Goal: Information Seeking & Learning: Learn about a topic

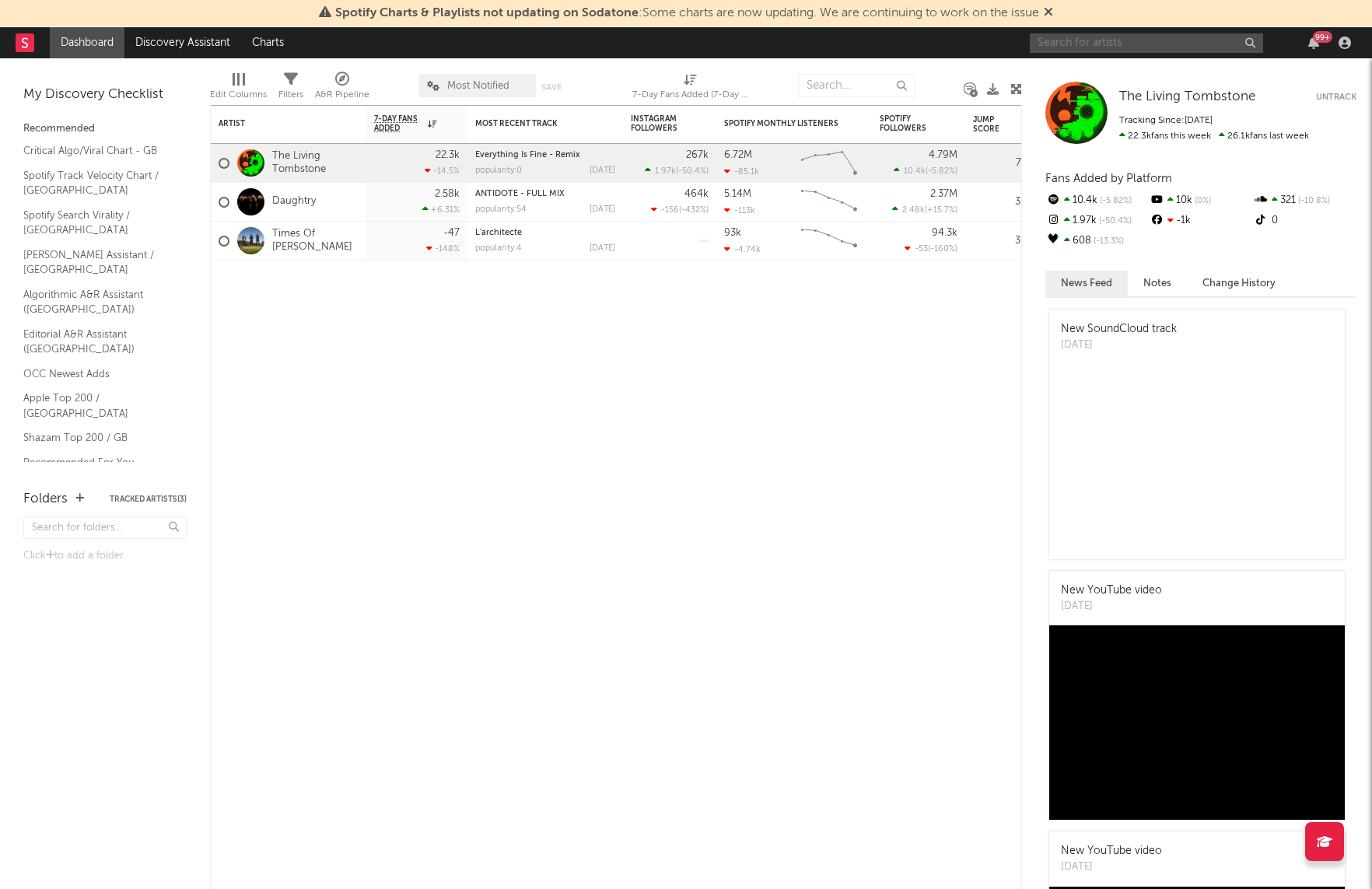
click at [1083, 48] on input "text" at bounding box center [1147, 43] width 234 height 19
type input "[PERSON_NAME]"
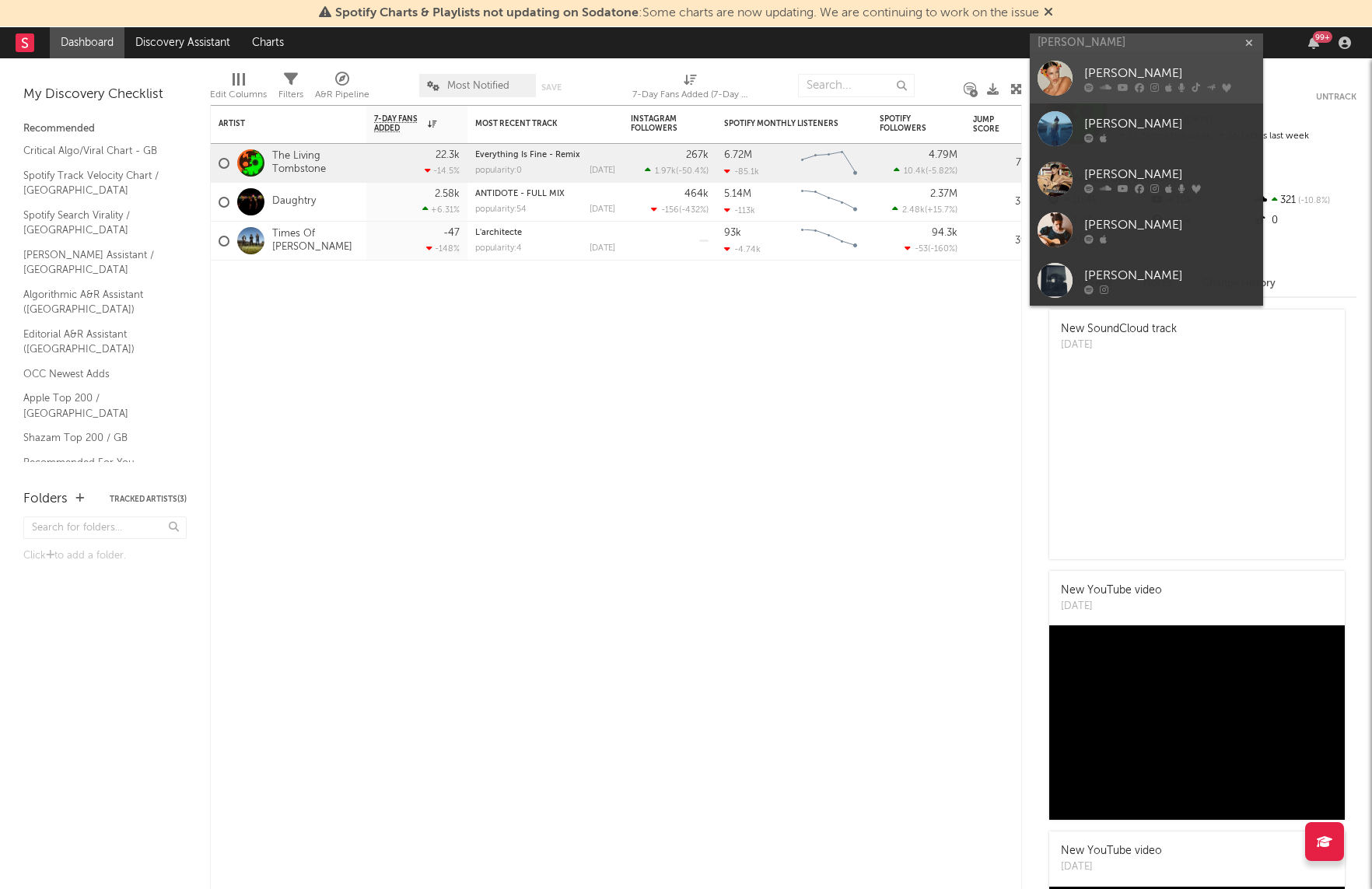
click at [1150, 59] on link "[PERSON_NAME]" at bounding box center [1147, 79] width 234 height 51
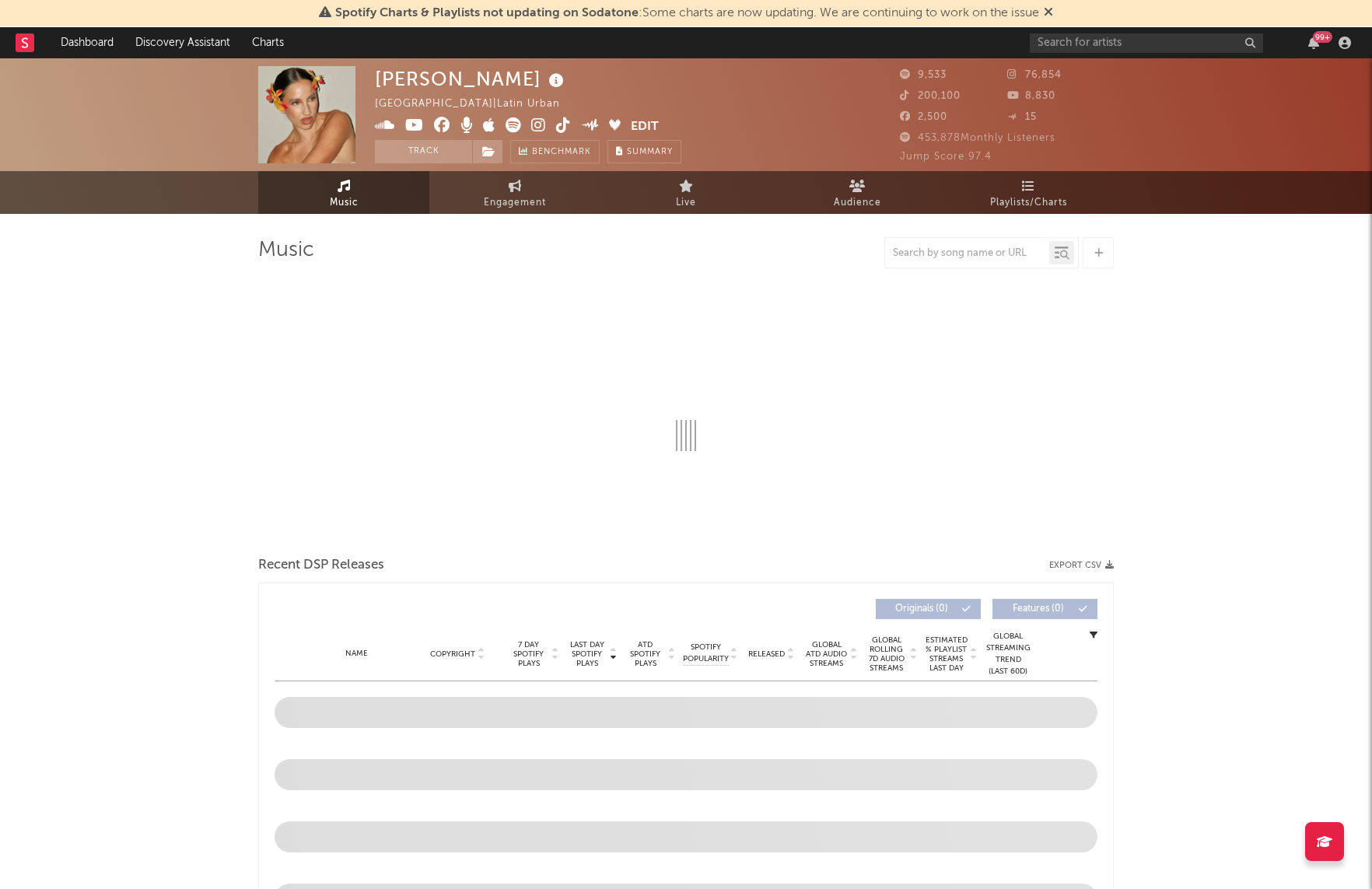
select select "6m"
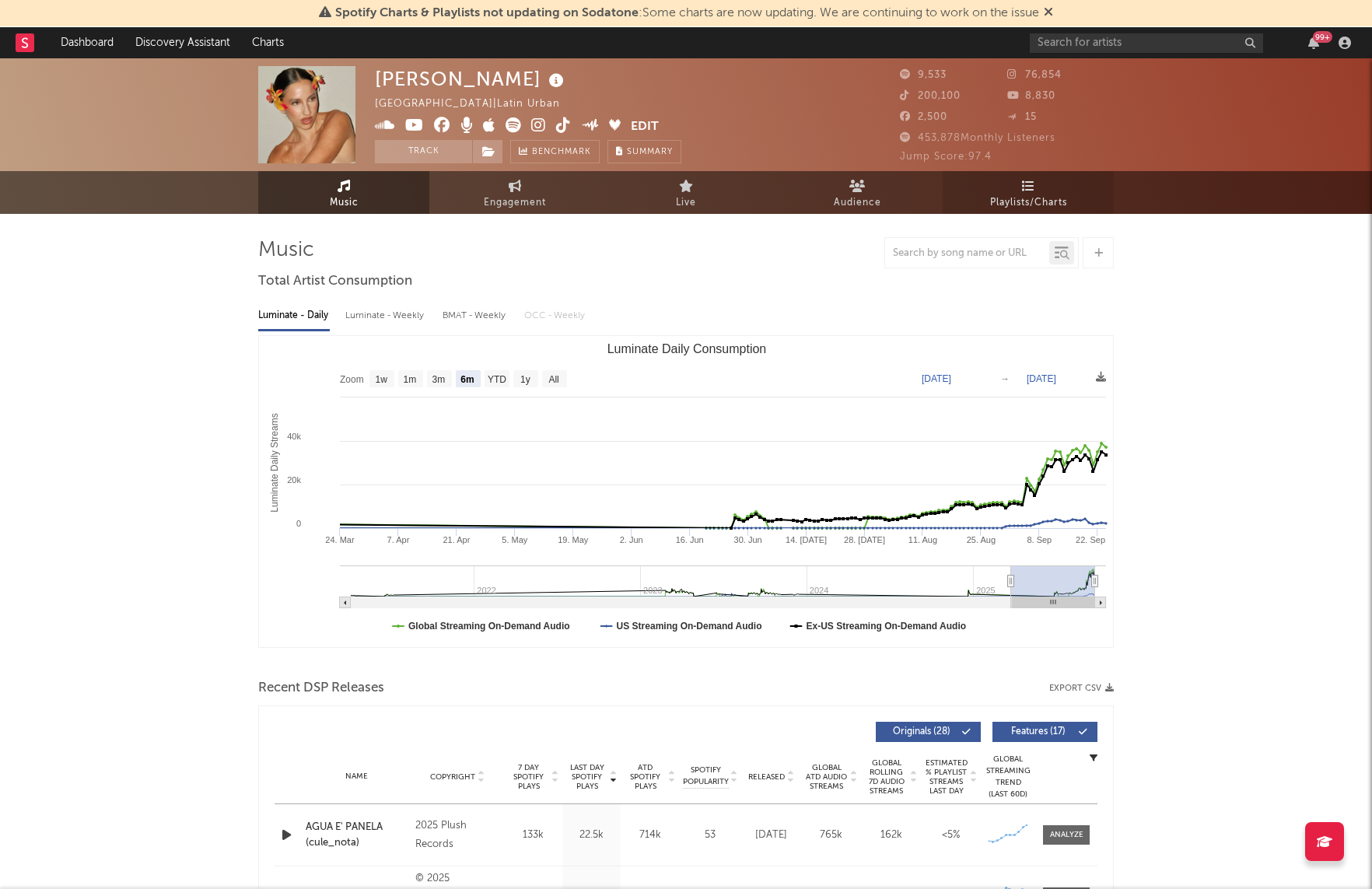
click at [1020, 202] on span "Playlists/Charts" at bounding box center [1028, 202] width 77 height 18
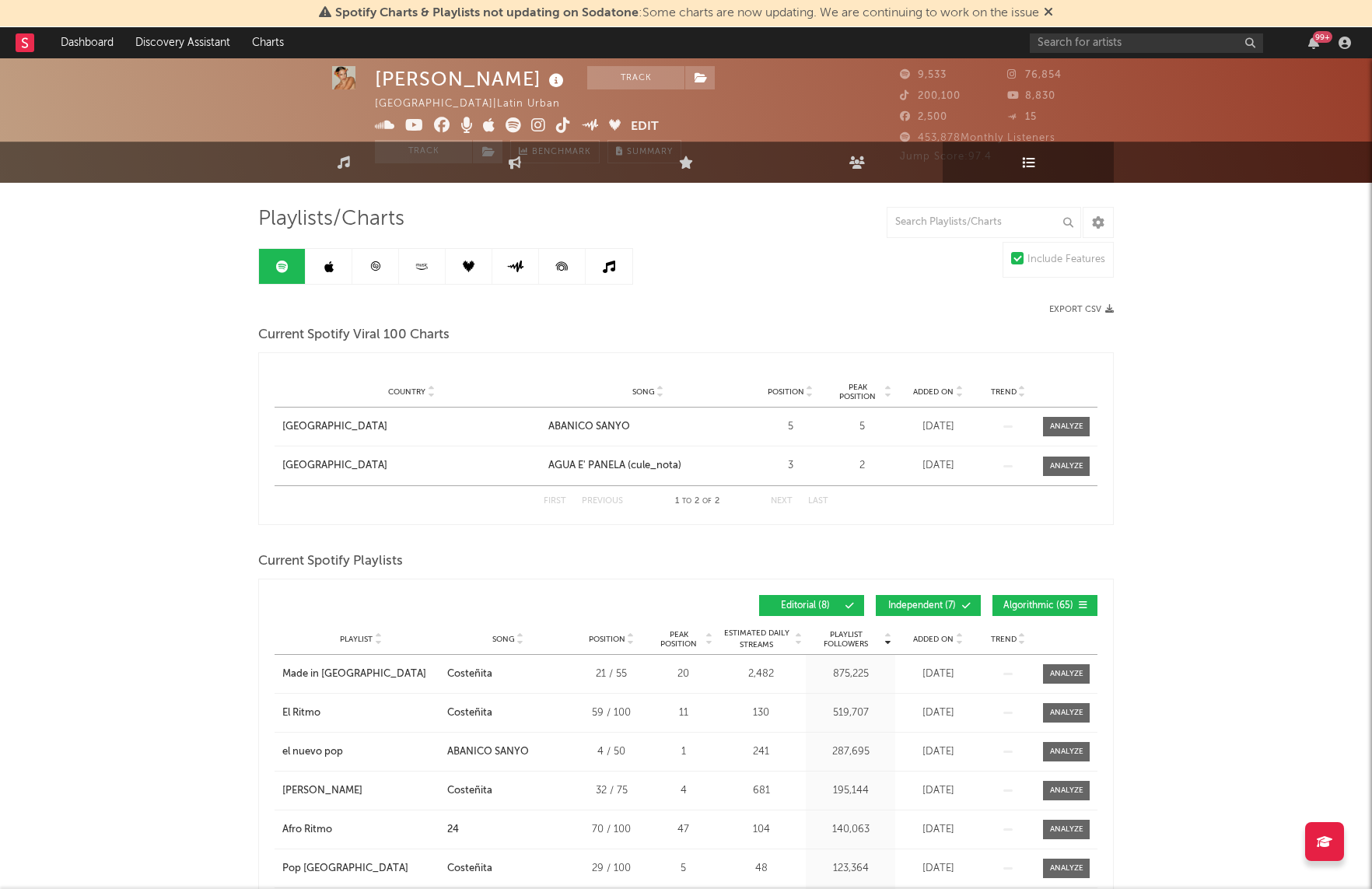
scroll to position [34, 0]
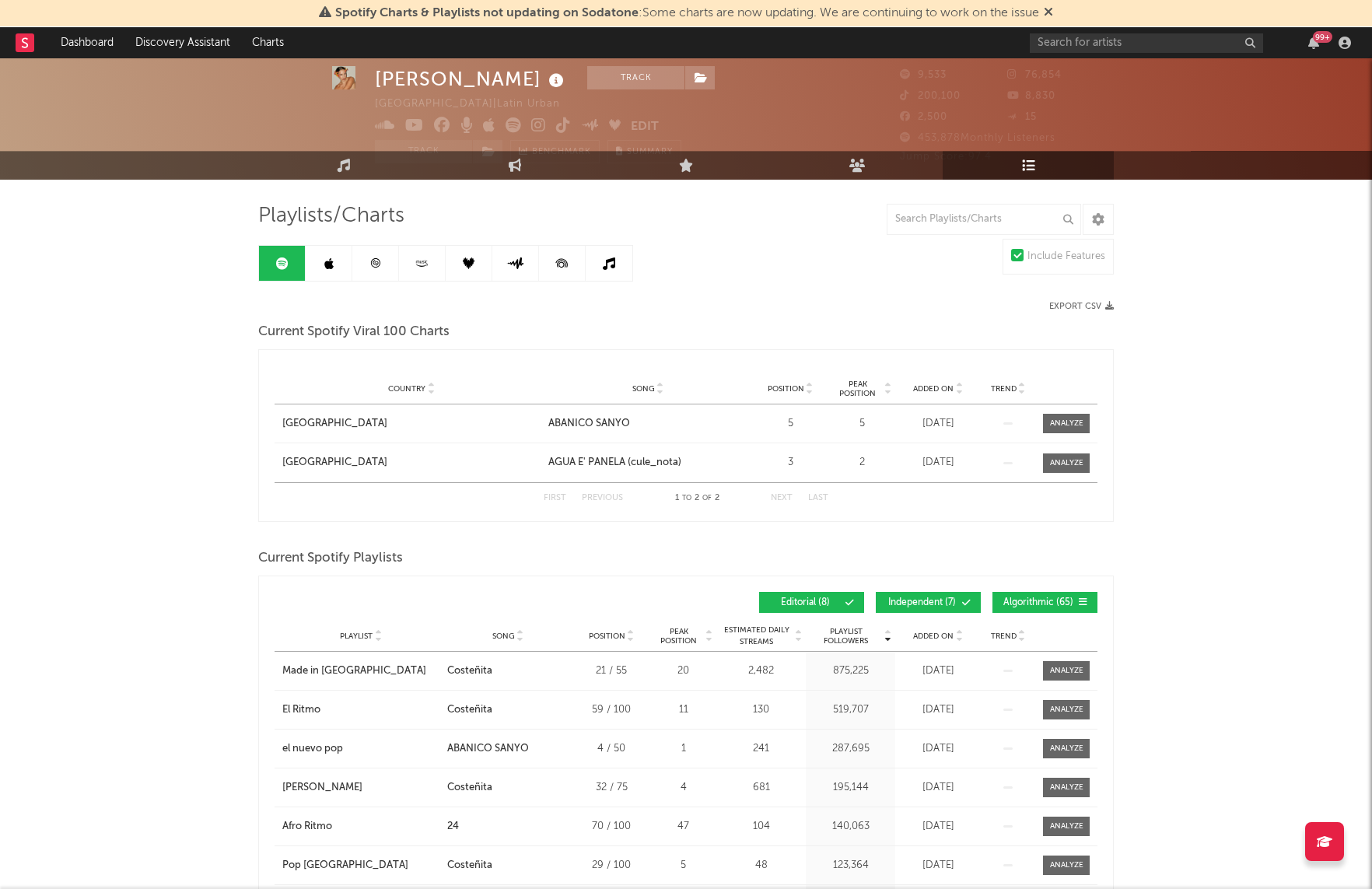
click at [1027, 600] on span "Algorithmic ( 65 )" at bounding box center [1039, 603] width 72 height 10
click at [943, 598] on span at bounding box center [944, 603] width 3 height 10
click at [945, 632] on span "Added On" at bounding box center [933, 636] width 40 height 10
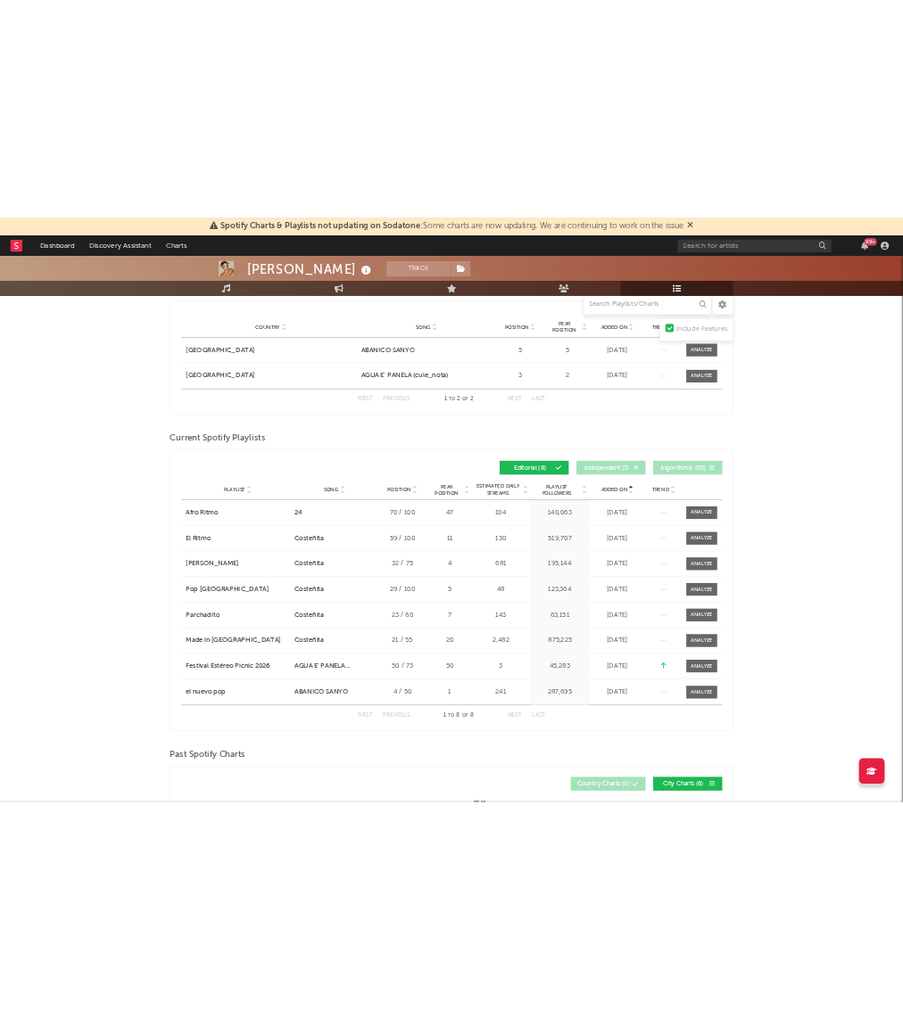
scroll to position [0, 0]
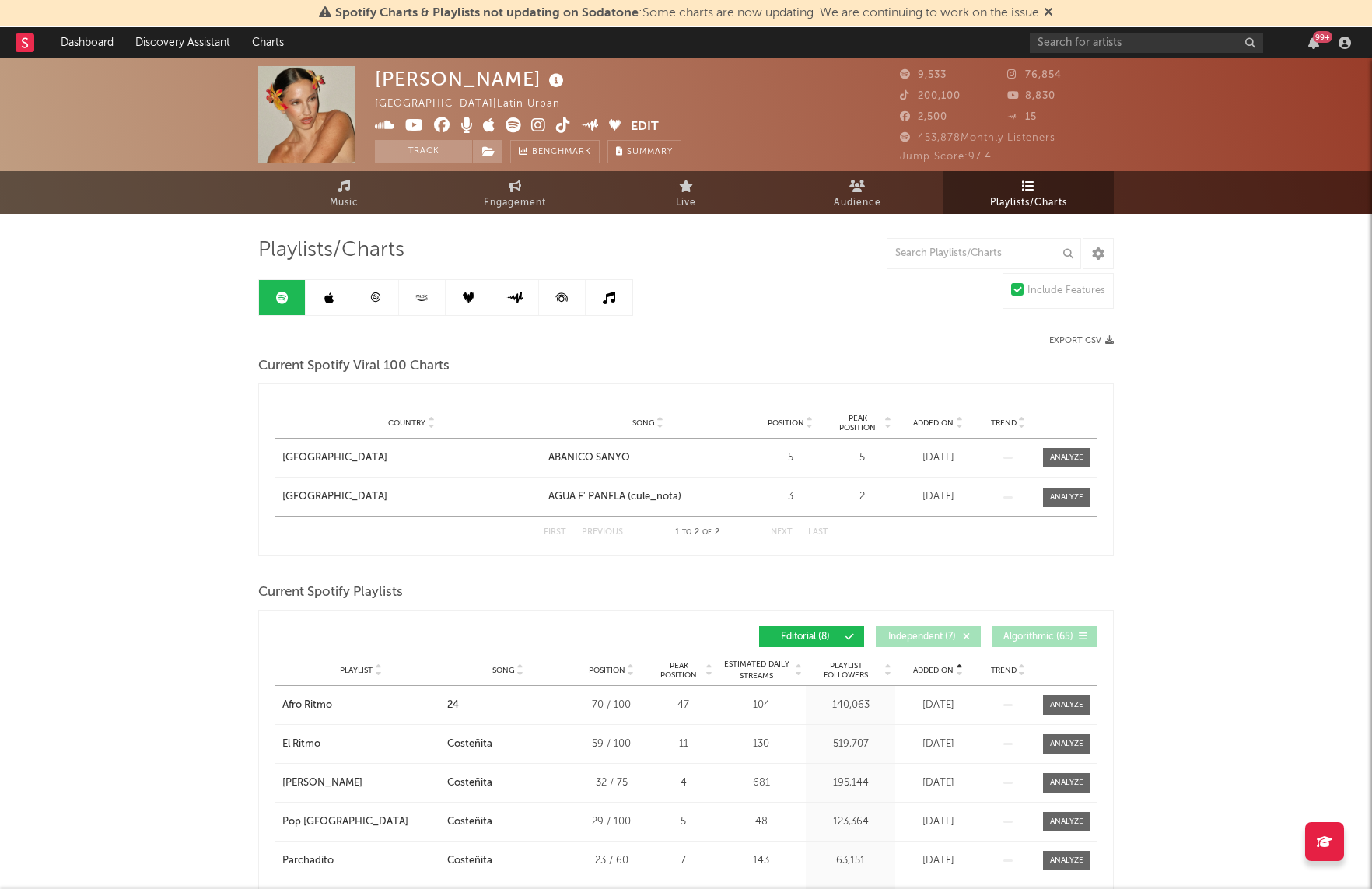
click at [326, 301] on icon at bounding box center [329, 297] width 10 height 12
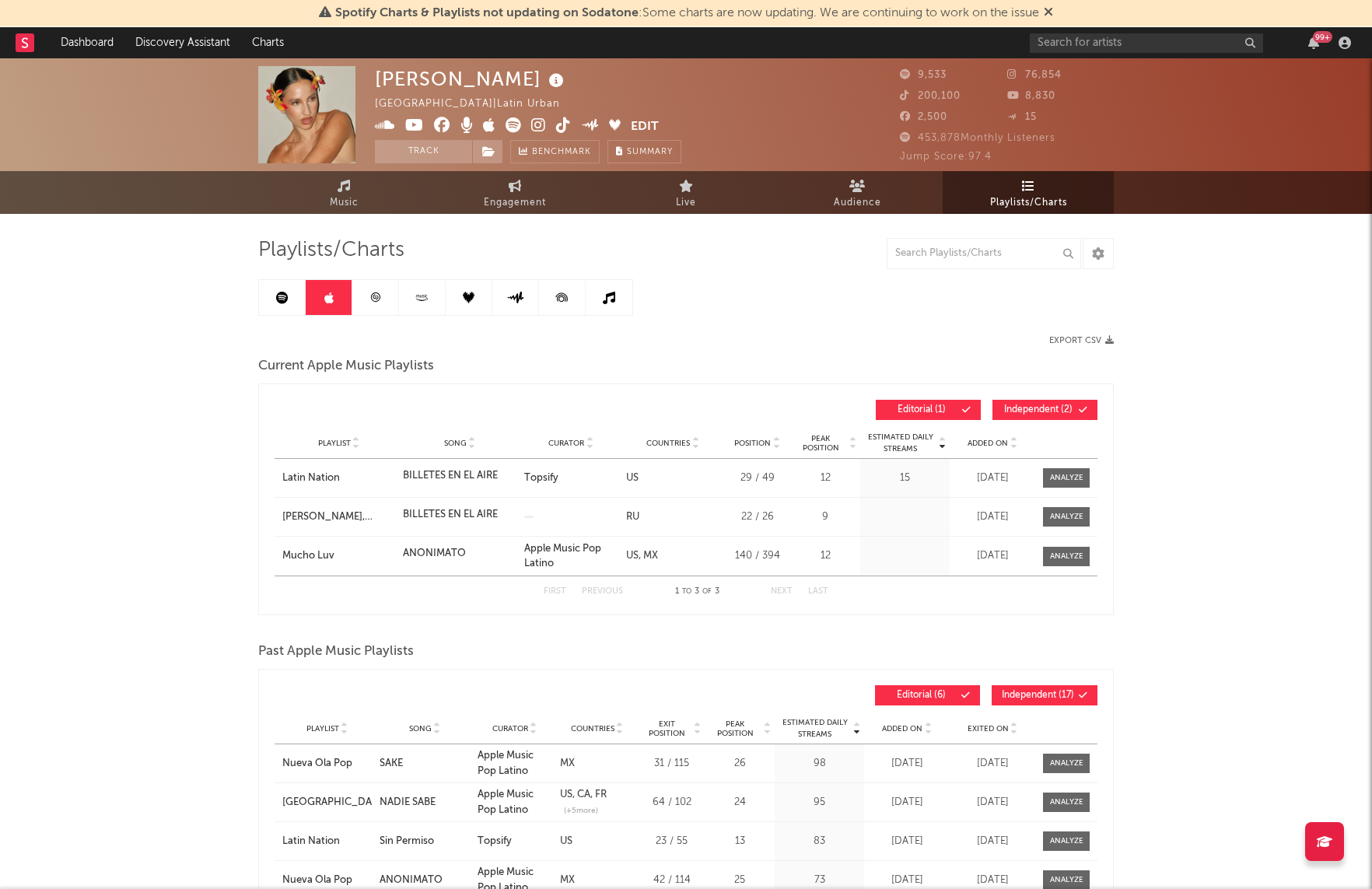
click at [276, 297] on icon at bounding box center [283, 297] width 12 height 12
